Goal: Find specific page/section: Find specific page/section

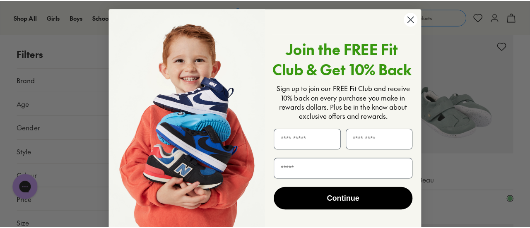
scroll to position [1289, 0]
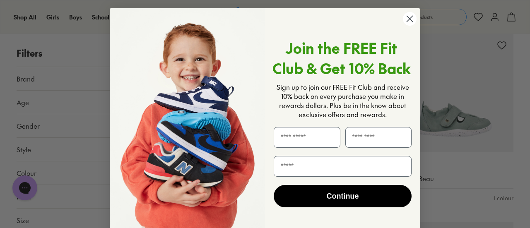
click at [410, 17] on icon "Close dialog" at bounding box center [410, 19] width 6 height 6
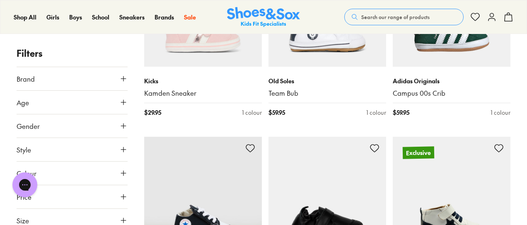
scroll to position [1574, 0]
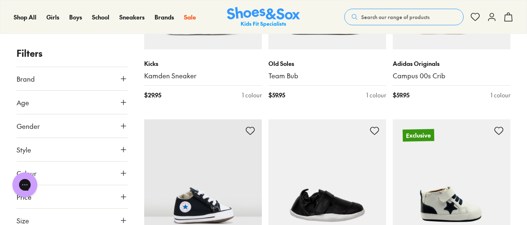
drag, startPoint x: 524, startPoint y: 135, endPoint x: 529, endPoint y: 120, distance: 15.7
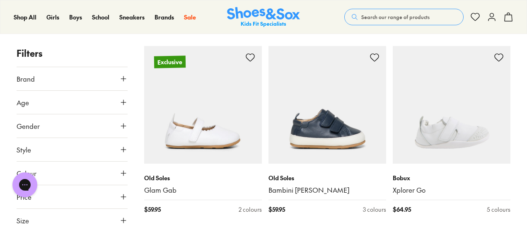
scroll to position [0, 0]
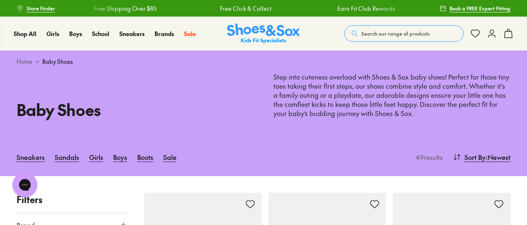
click at [35, 7] on span "Store Finder" at bounding box center [41, 8] width 29 height 7
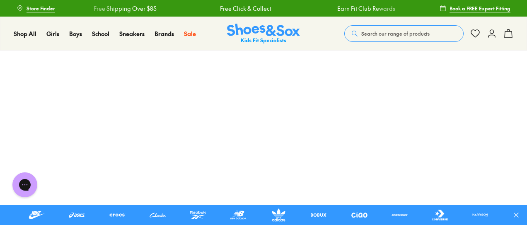
click at [48, 5] on span "Store Finder" at bounding box center [41, 8] width 29 height 7
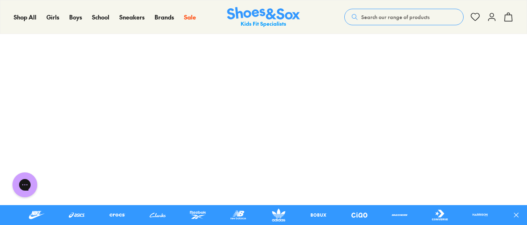
scroll to position [124, 0]
